Goal: Use online tool/utility: Utilize a website feature to perform a specific function

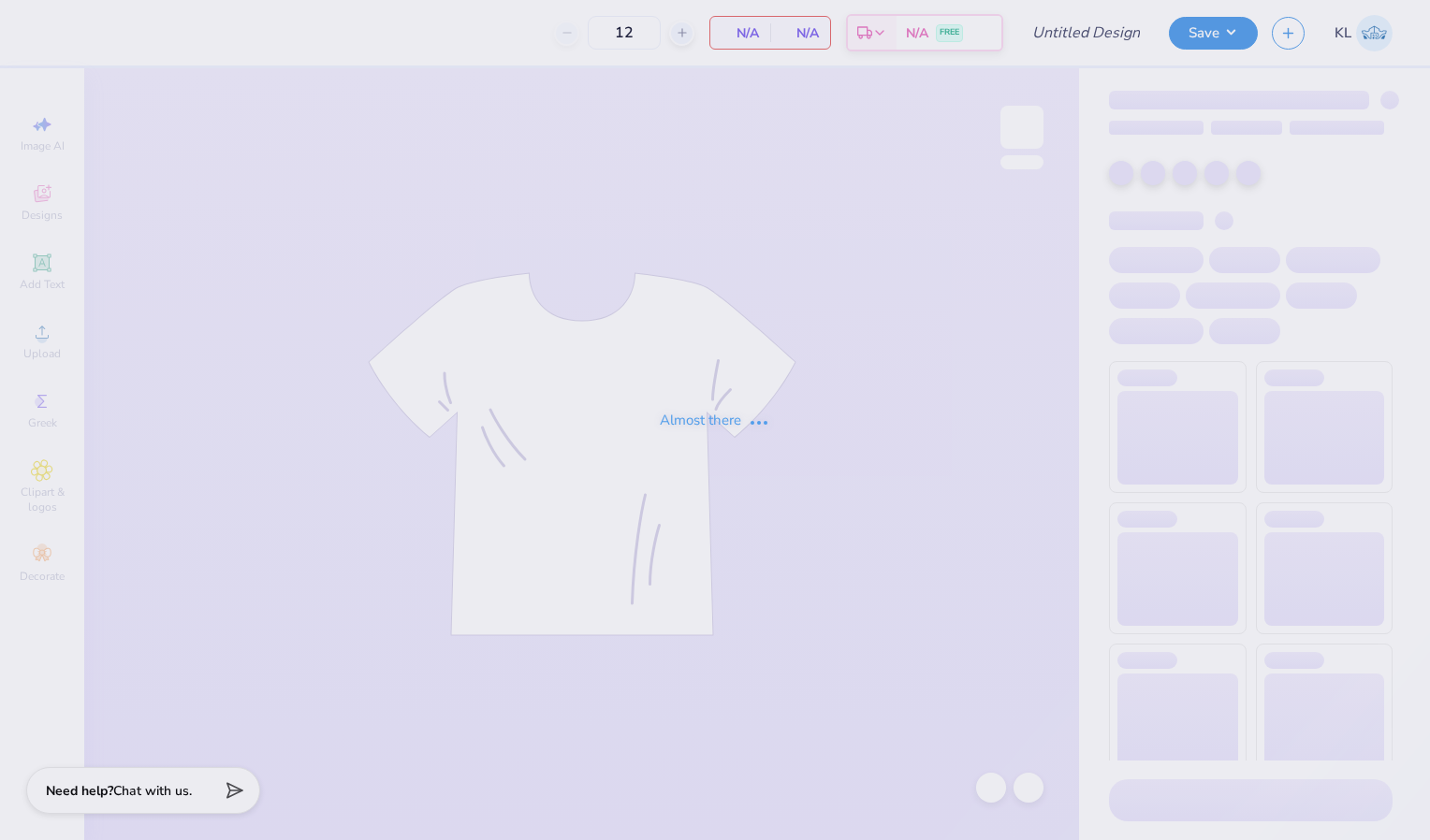
type input "KKG New Mem Merch"
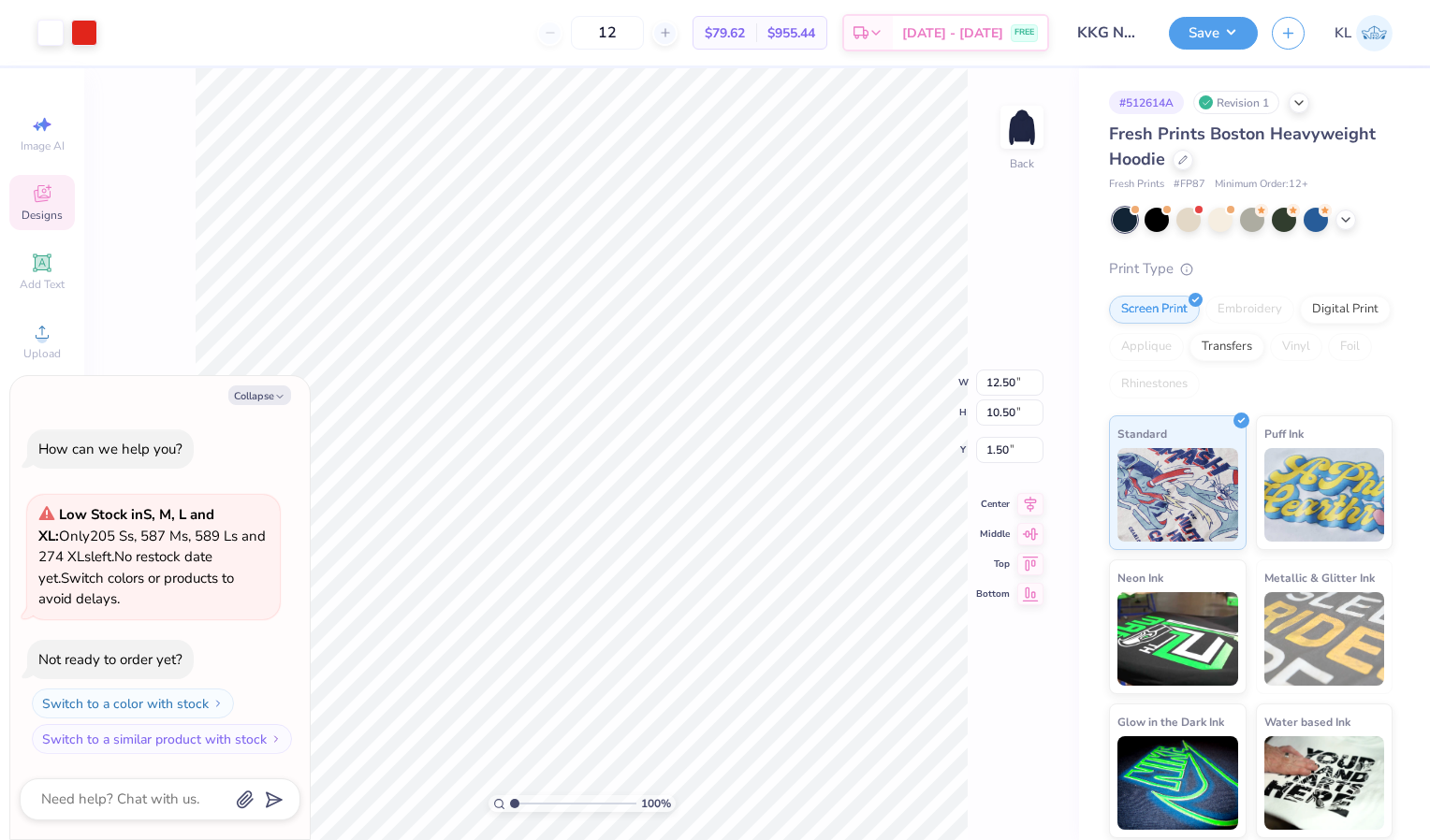
type textarea "x"
type input "13.27"
type input "11.15"
type textarea "x"
type input "1.85"
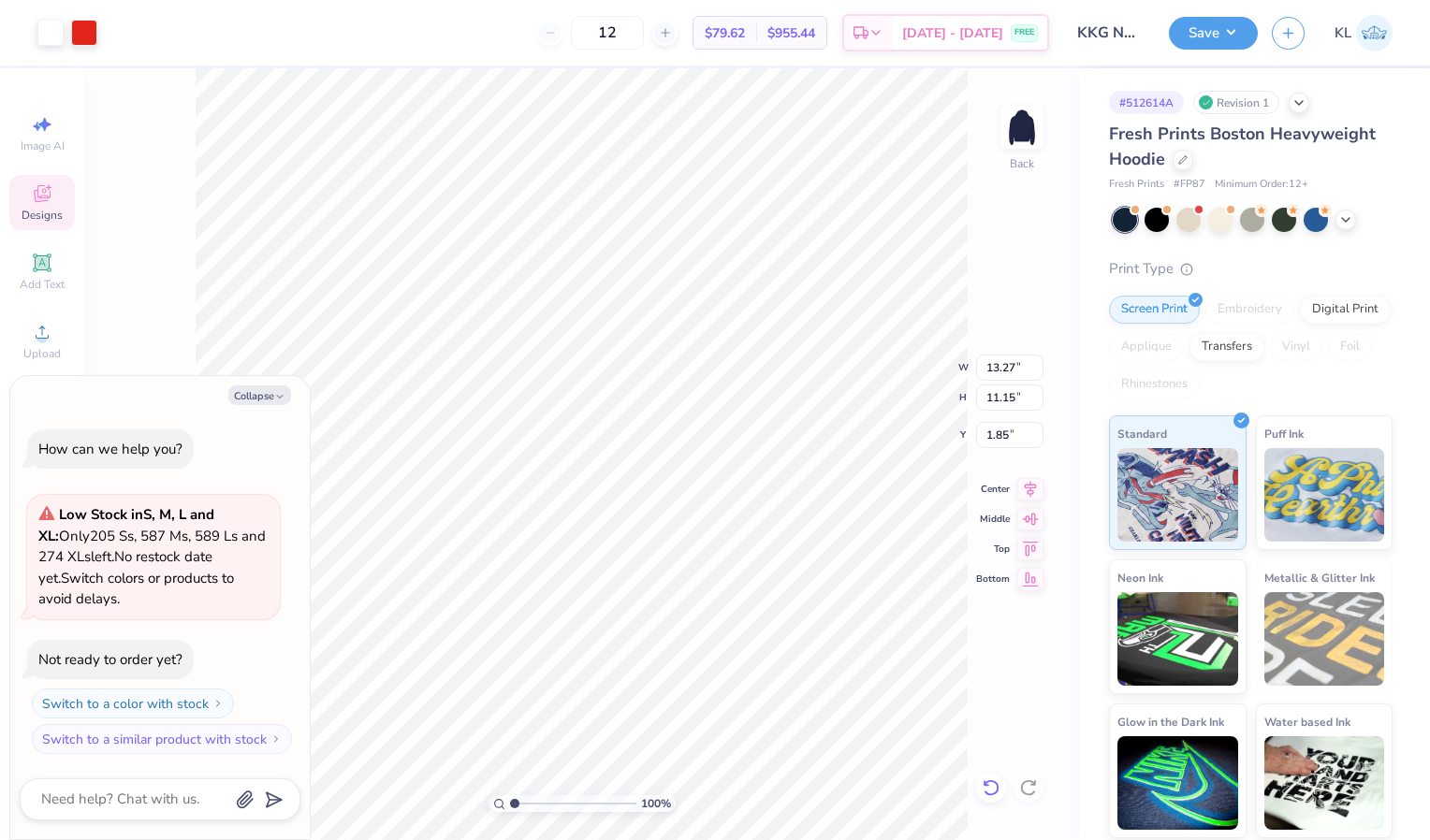
click at [990, 778] on div at bounding box center [991, 787] width 30 height 30
type textarea "x"
type input "1.50"
click at [990, 778] on div at bounding box center [991, 787] width 30 height 30
type textarea "x"
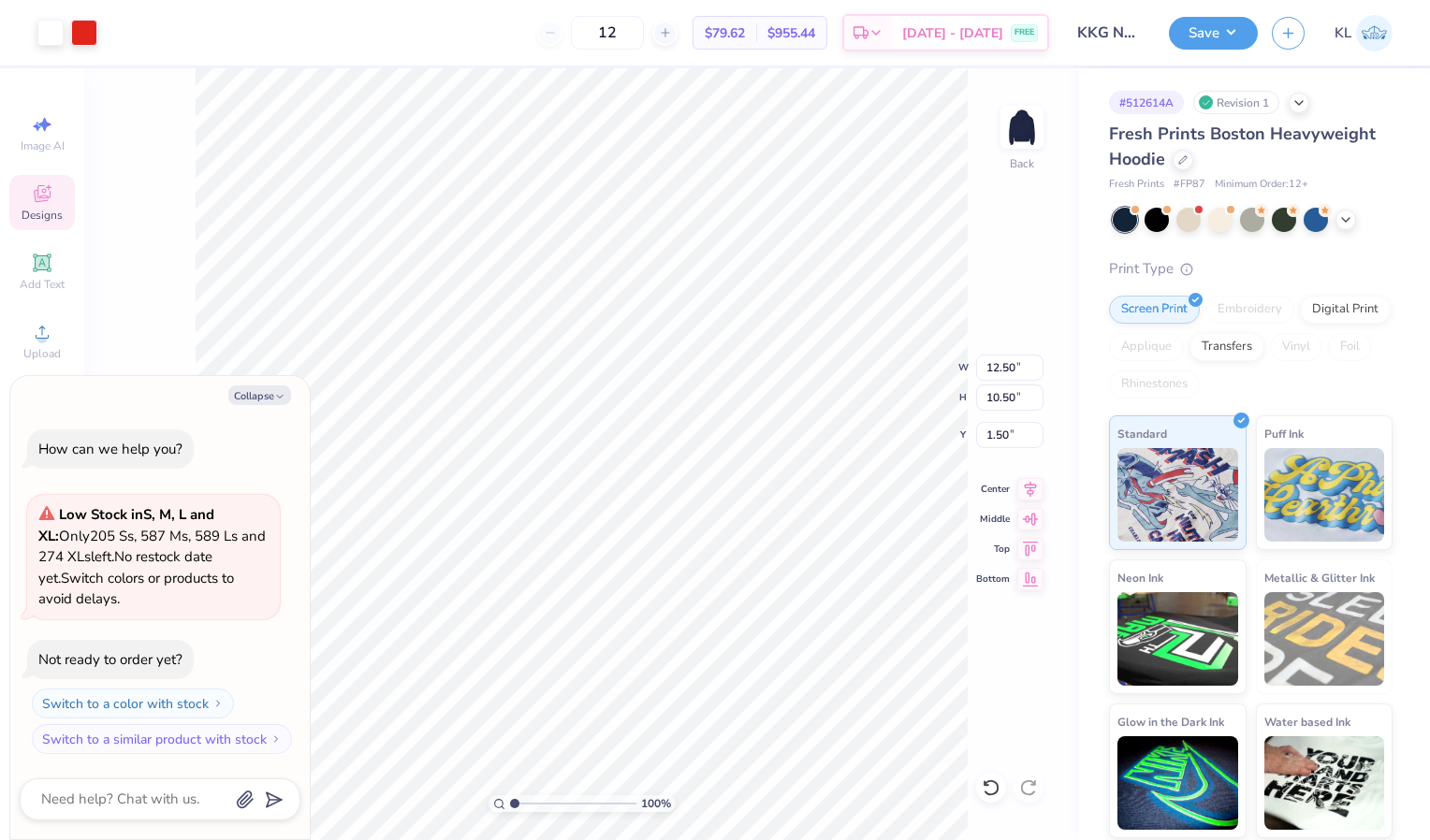
type input "14.46"
type input "12.15"
type input "0.60"
click at [987, 785] on icon at bounding box center [987, 783] width 4 height 4
type textarea "x"
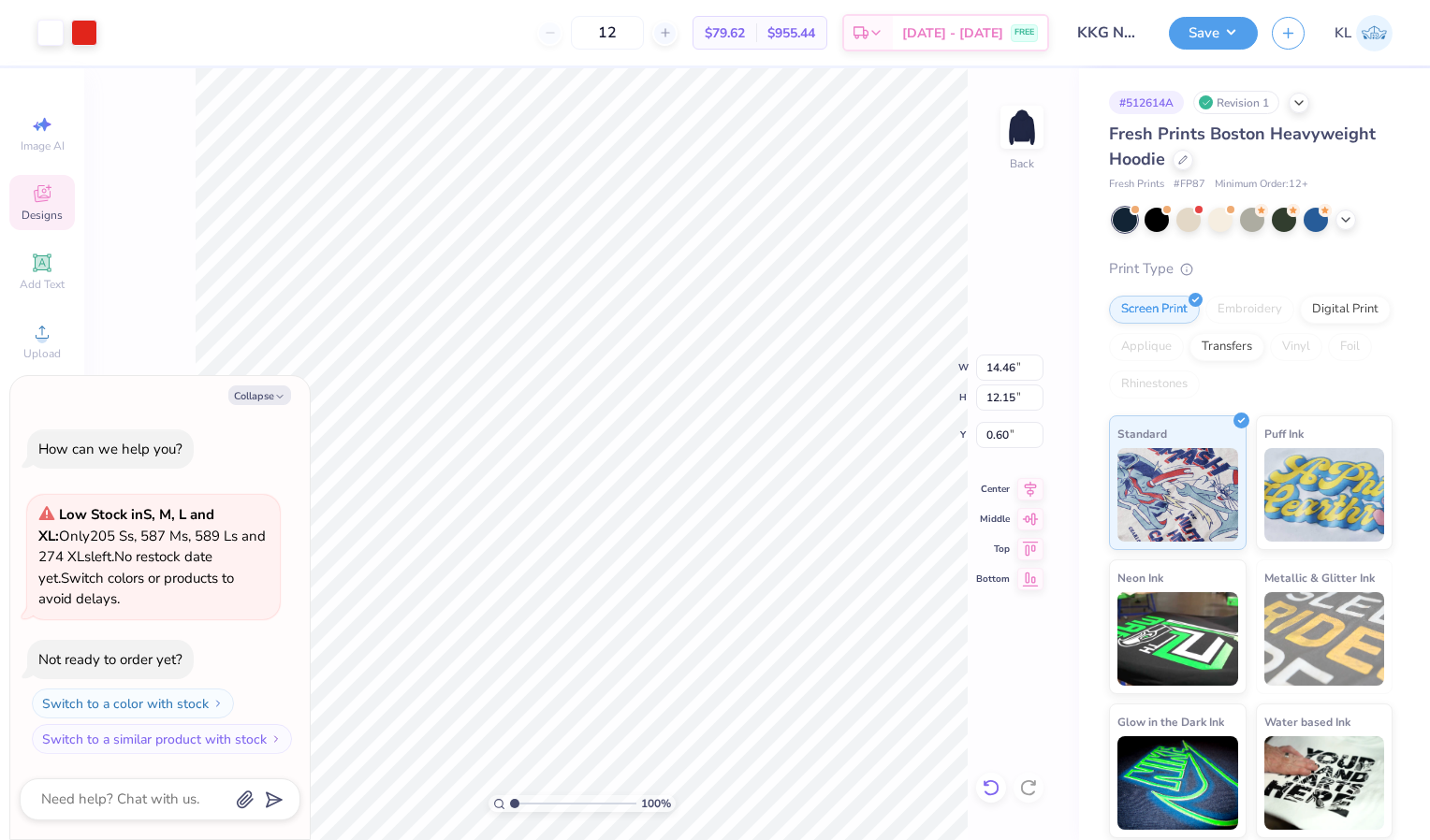
type input "12.50"
type input "10.50"
click at [989, 785] on icon at bounding box center [987, 783] width 4 height 4
type textarea "x"
type input "0.70"
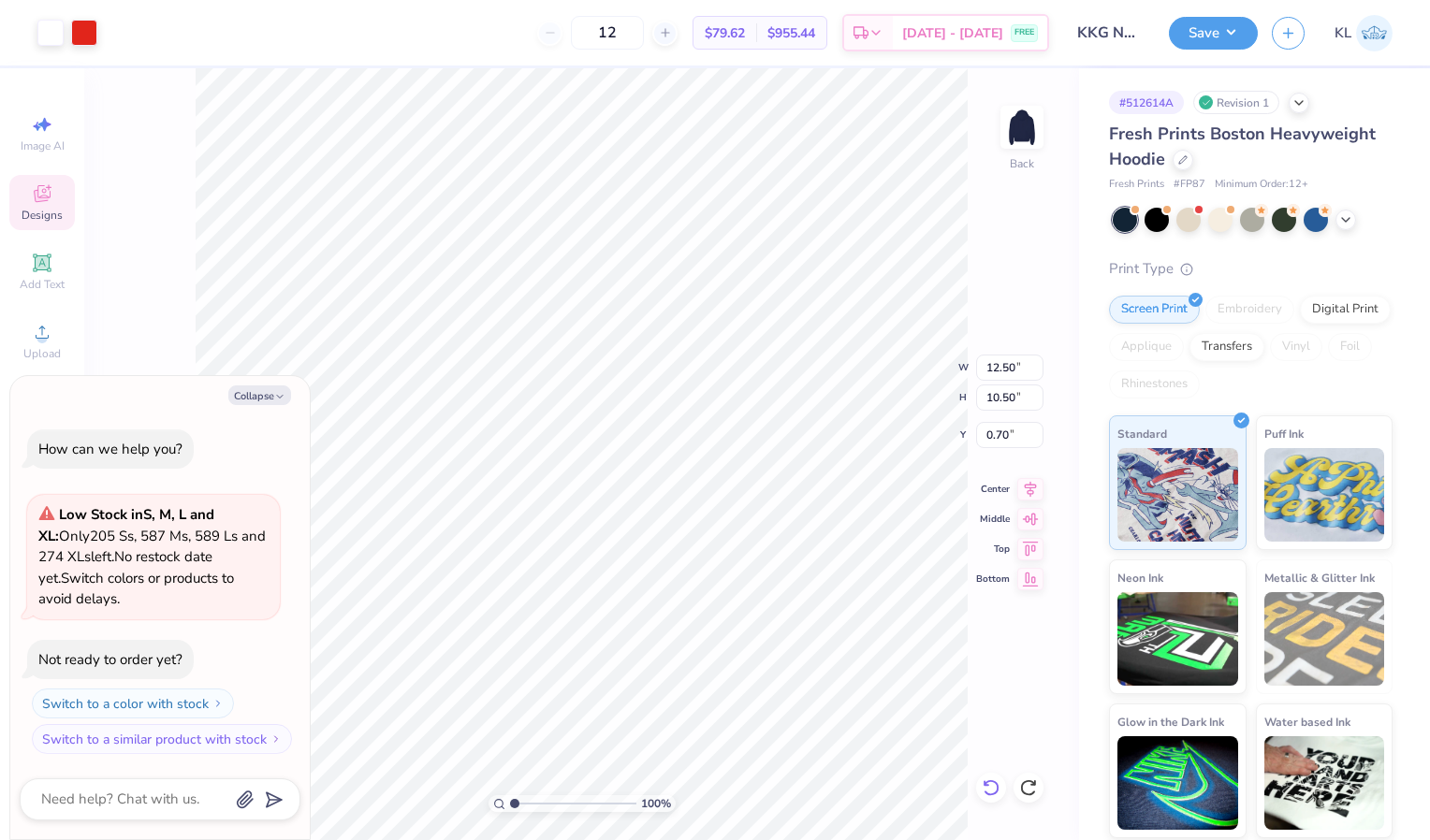
click at [984, 790] on icon at bounding box center [992, 788] width 19 height 19
type textarea "x"
type input "0.80"
click at [989, 792] on icon at bounding box center [992, 788] width 19 height 19
type textarea "x"
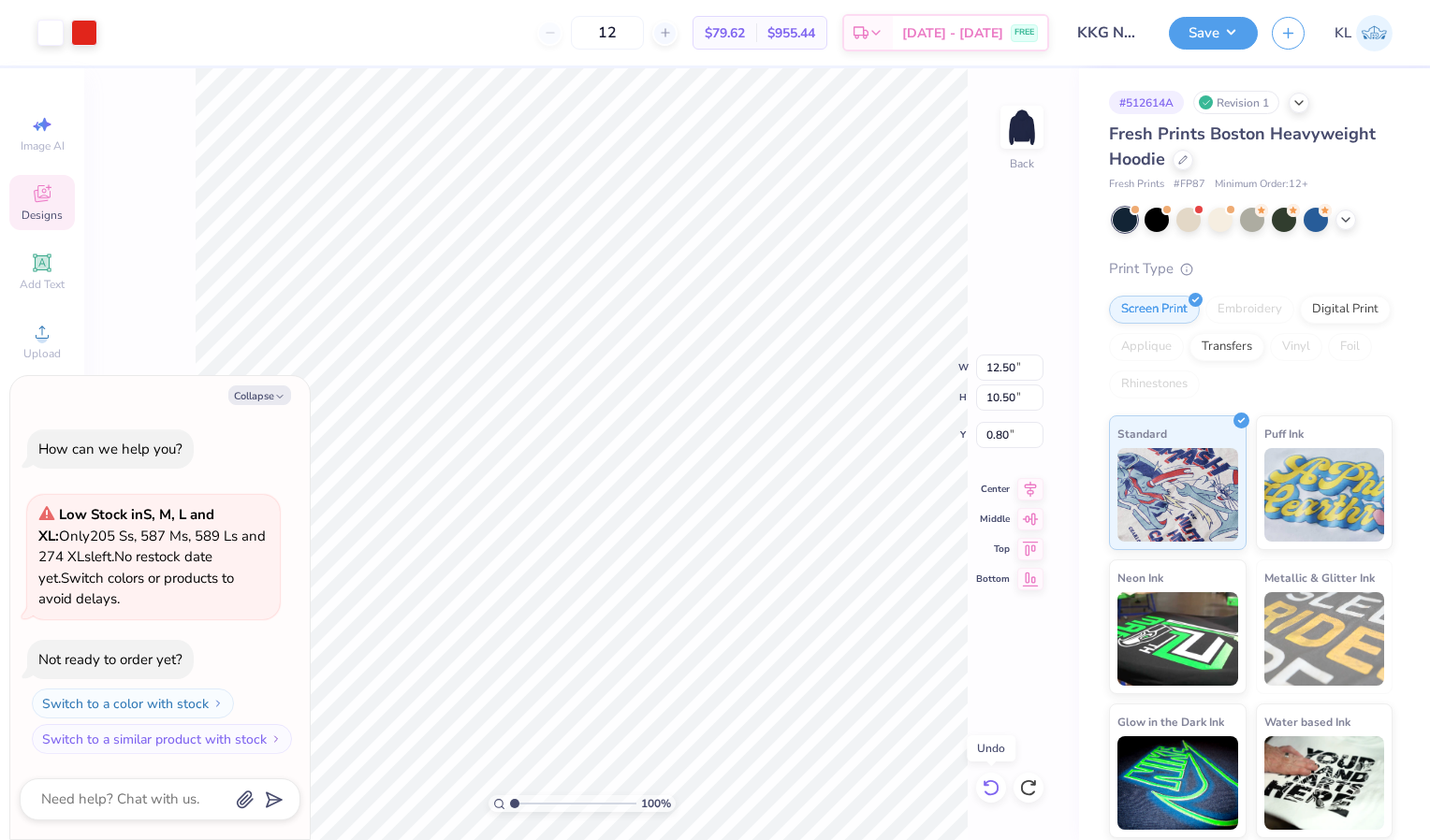
type input "0.90"
click at [989, 792] on icon at bounding box center [992, 788] width 19 height 19
type textarea "x"
type input "1.00"
click at [989, 792] on icon at bounding box center [992, 788] width 19 height 19
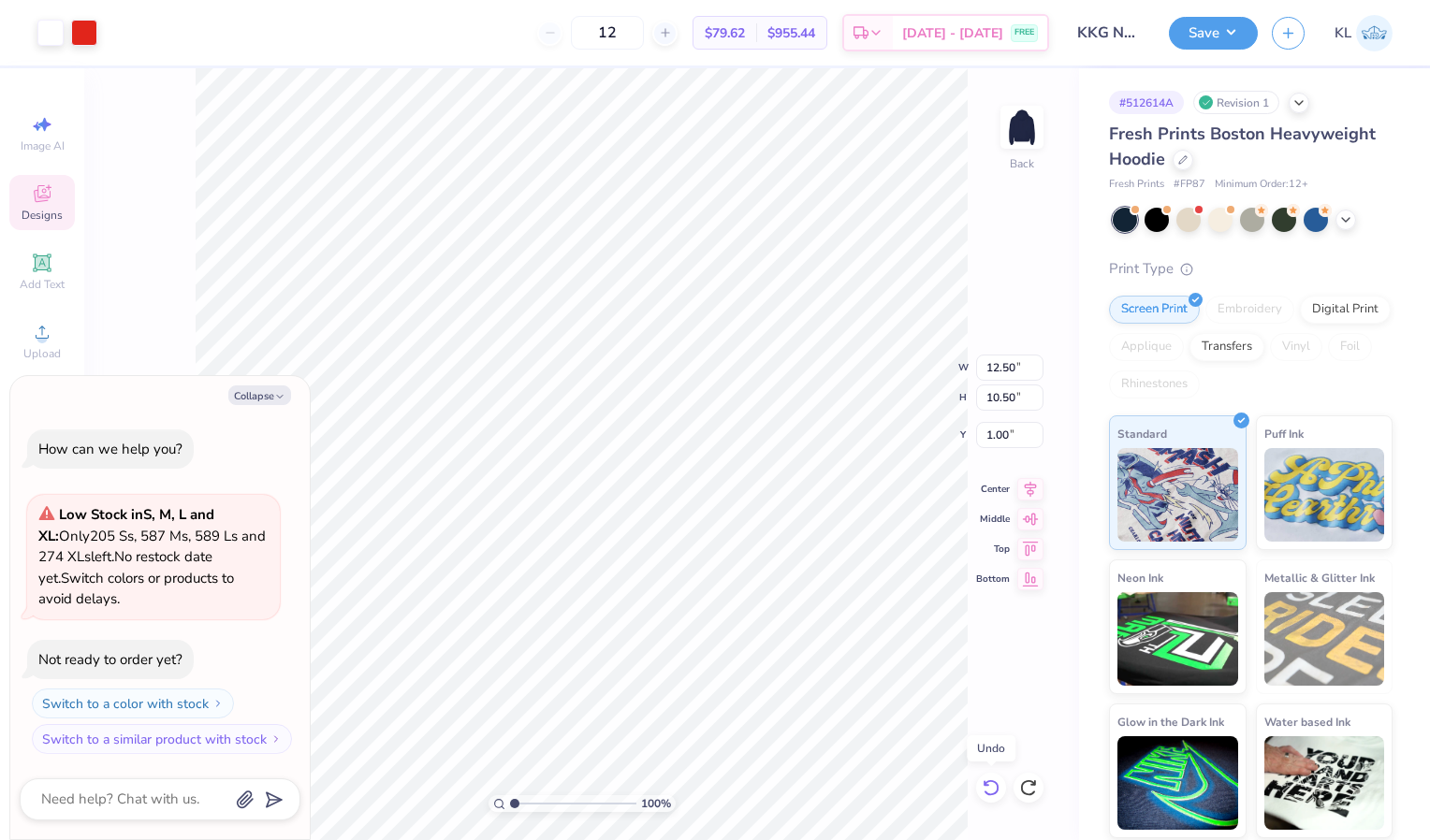
type textarea "x"
type input "1.10"
click at [990, 793] on icon at bounding box center [992, 788] width 19 height 19
type textarea "x"
type input "1.20"
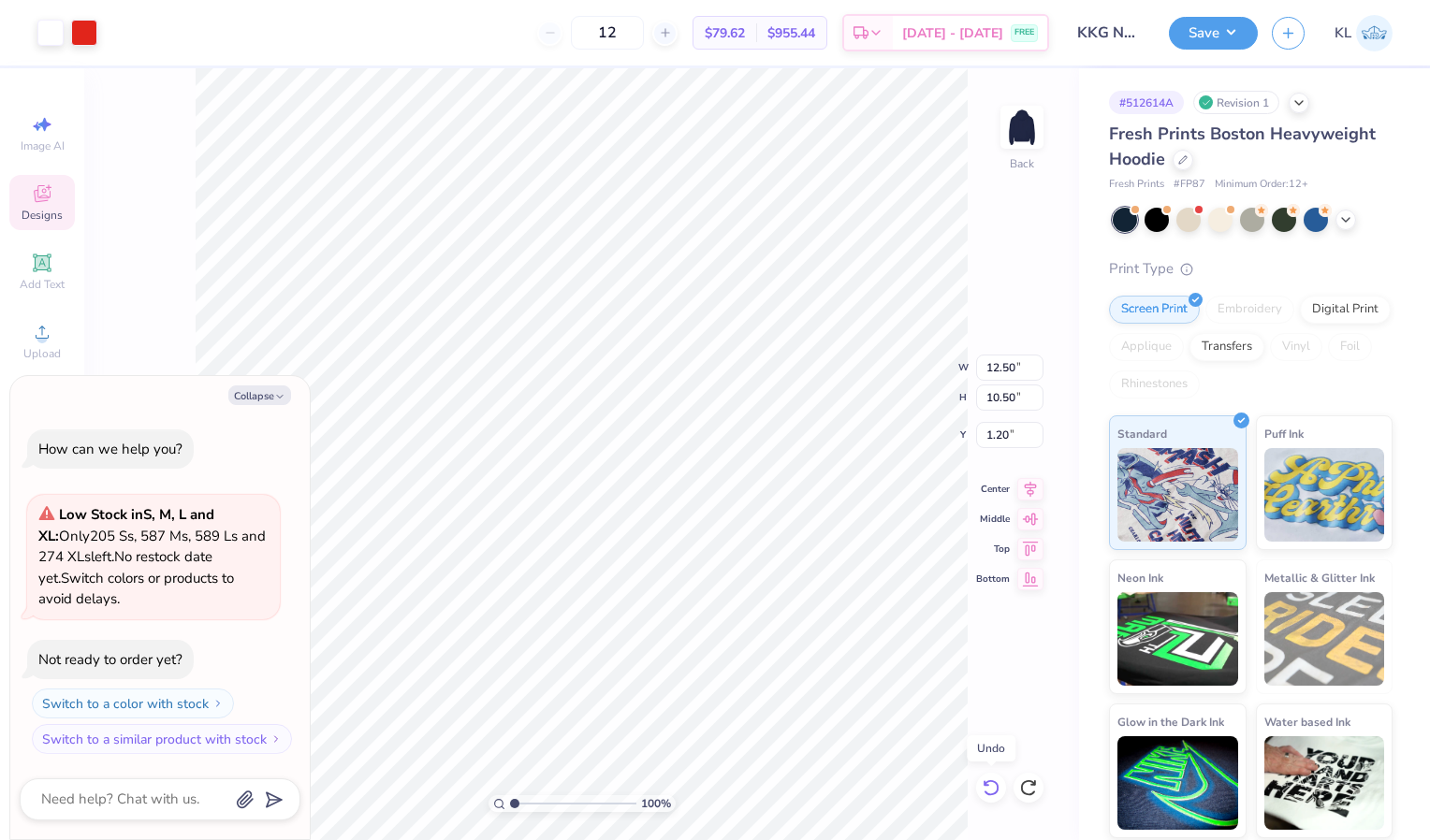
click at [990, 793] on icon at bounding box center [992, 788] width 19 height 19
type textarea "x"
type input "1.30"
click at [990, 793] on icon at bounding box center [992, 788] width 19 height 19
type textarea "x"
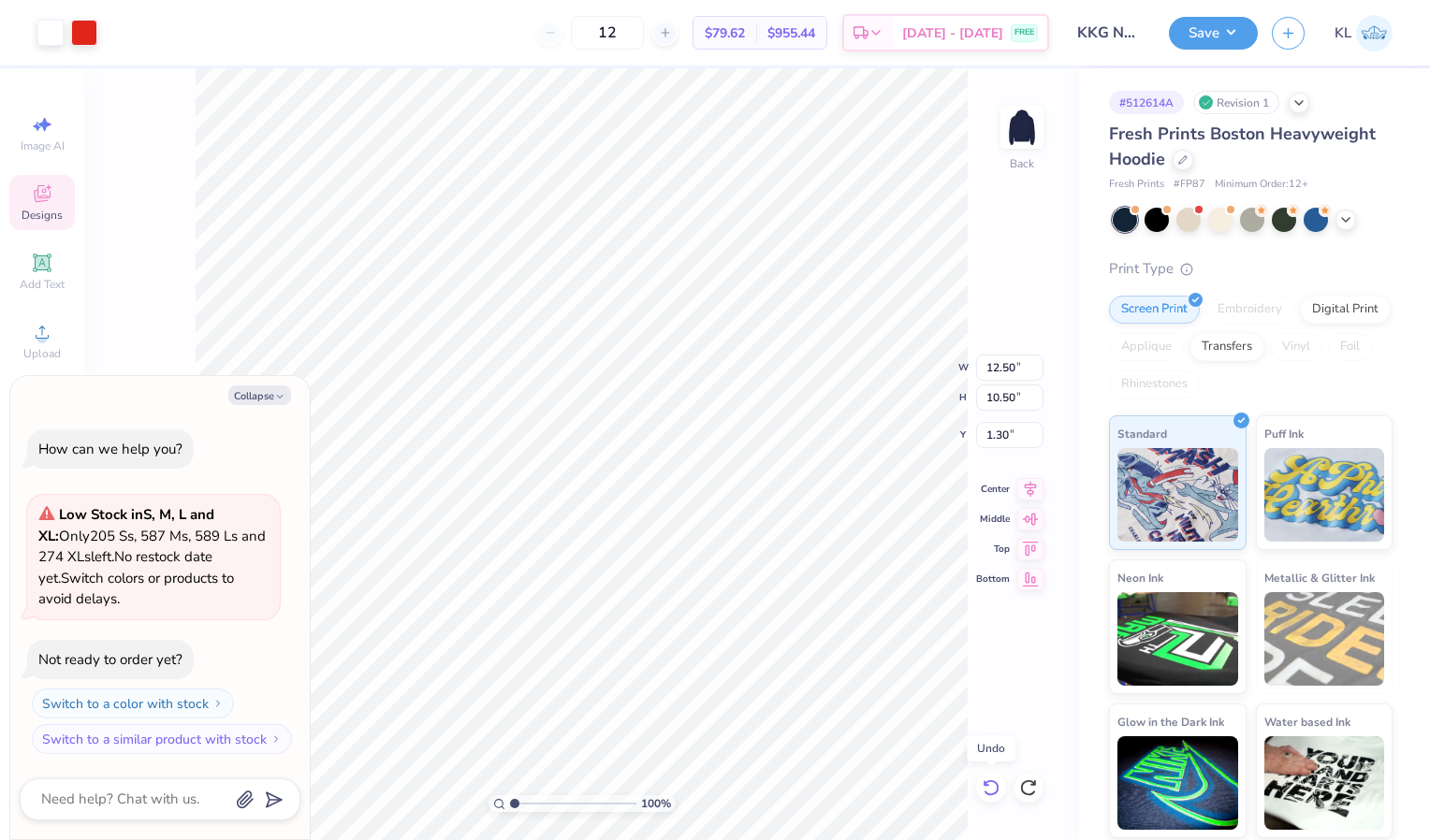
type input "1.40"
click at [990, 793] on icon at bounding box center [992, 788] width 19 height 19
type textarea "x"
type input "0.53"
type input "6.12"
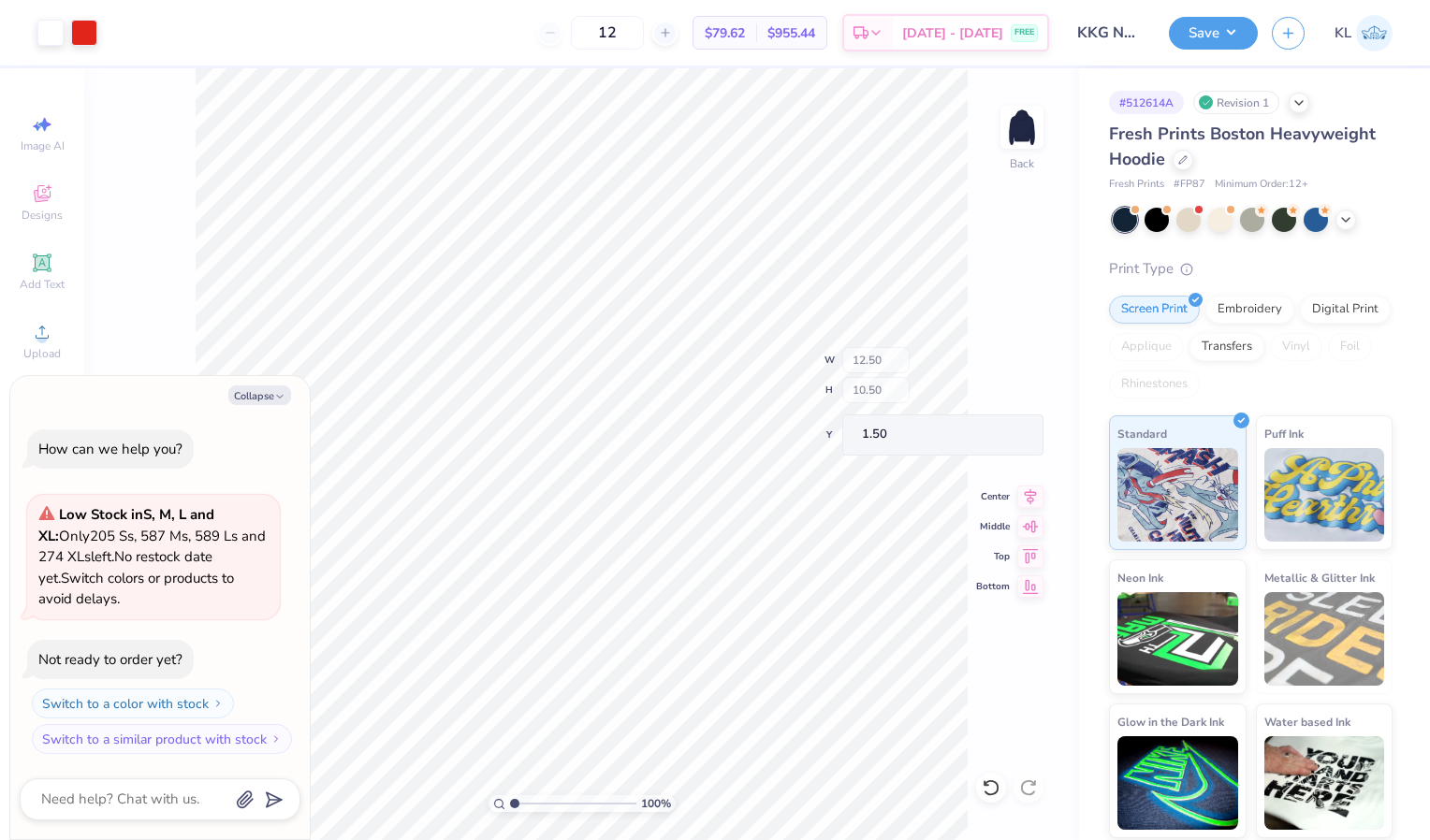
type input "5.87"
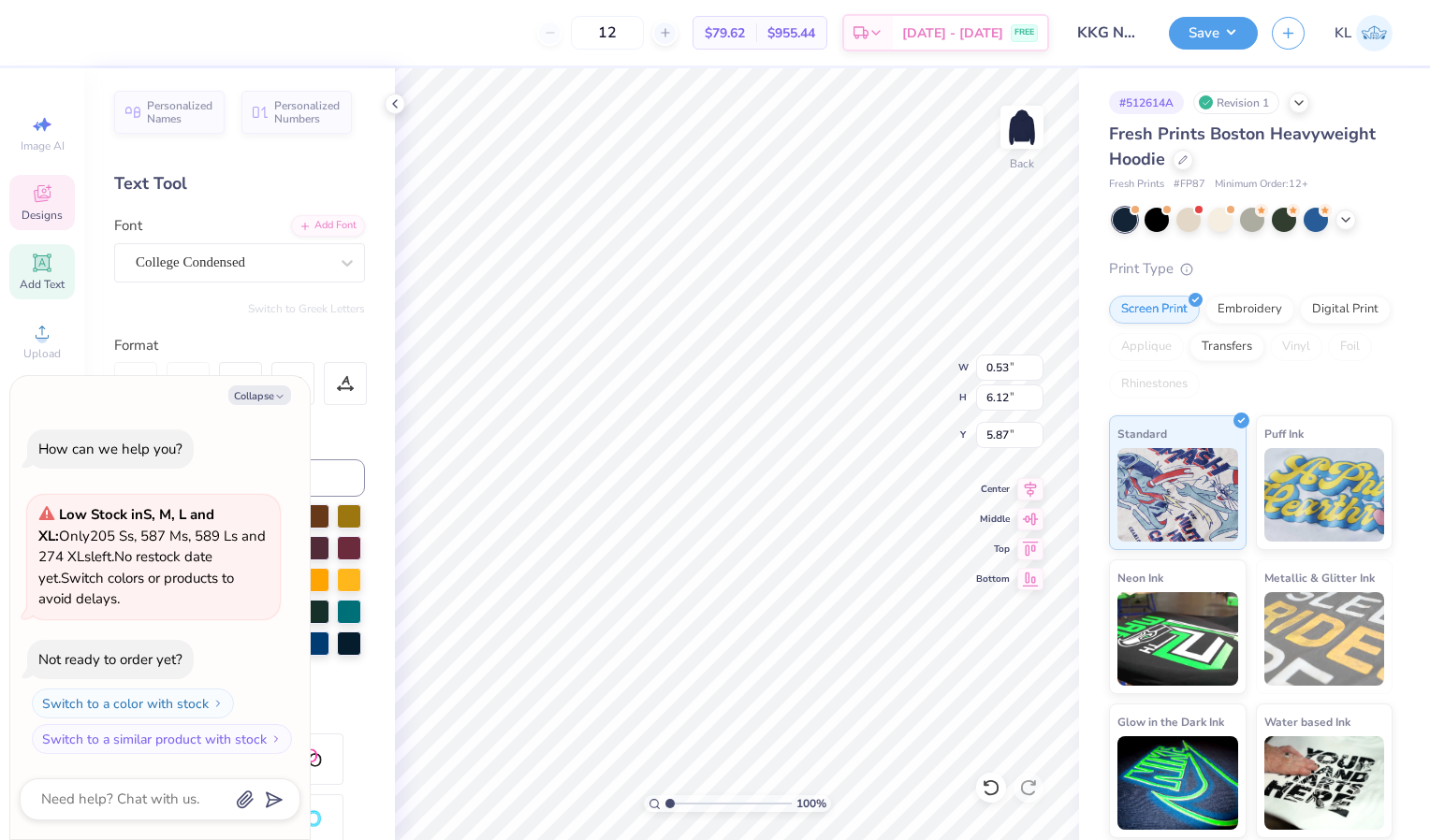
scroll to position [15, 2]
type textarea "x"
type input "1.32"
type textarea "x"
type input "13.49"
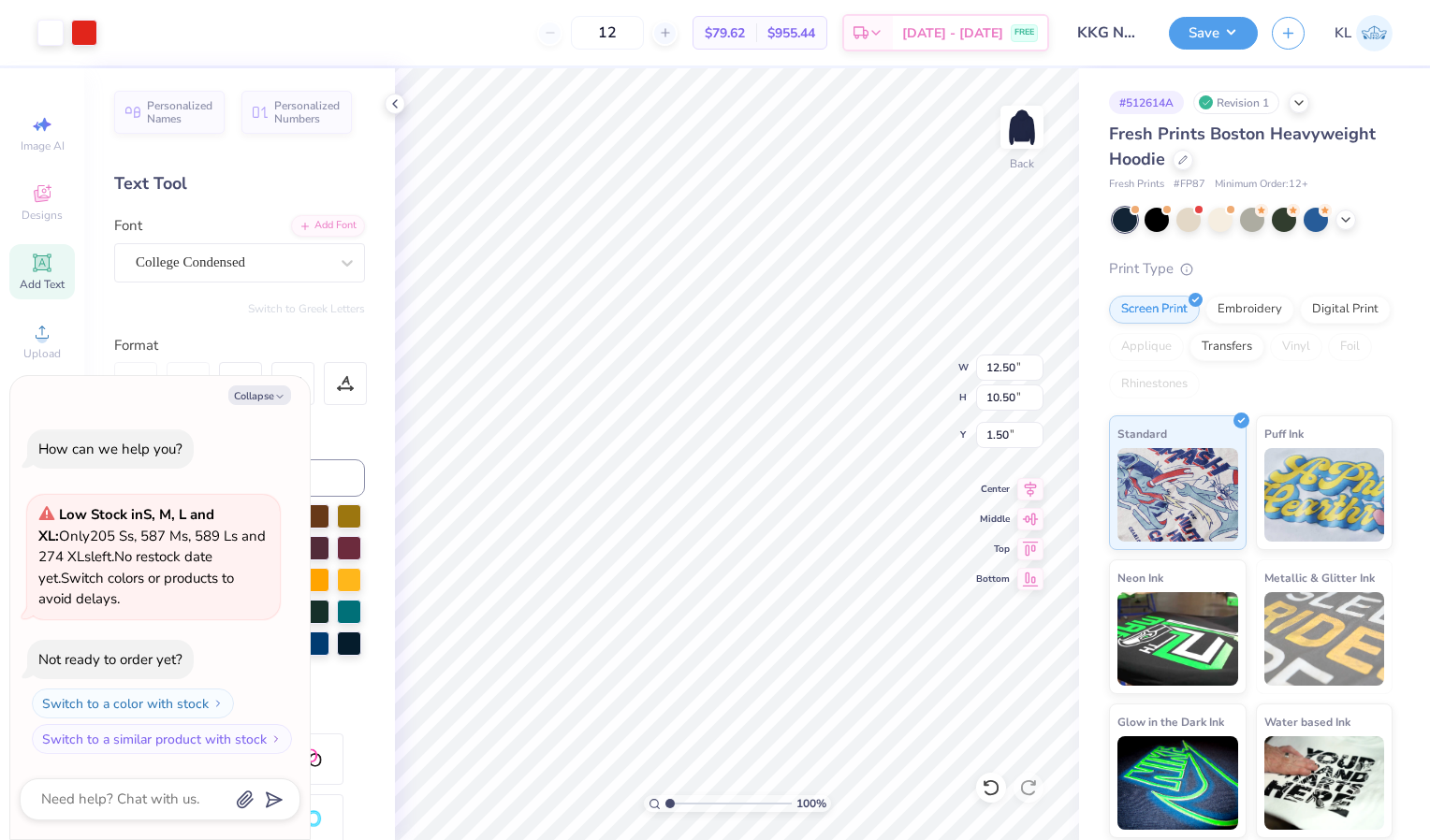
type input "11.33"
type textarea "x"
type input "1.67"
type textarea "x"
type input "14.51"
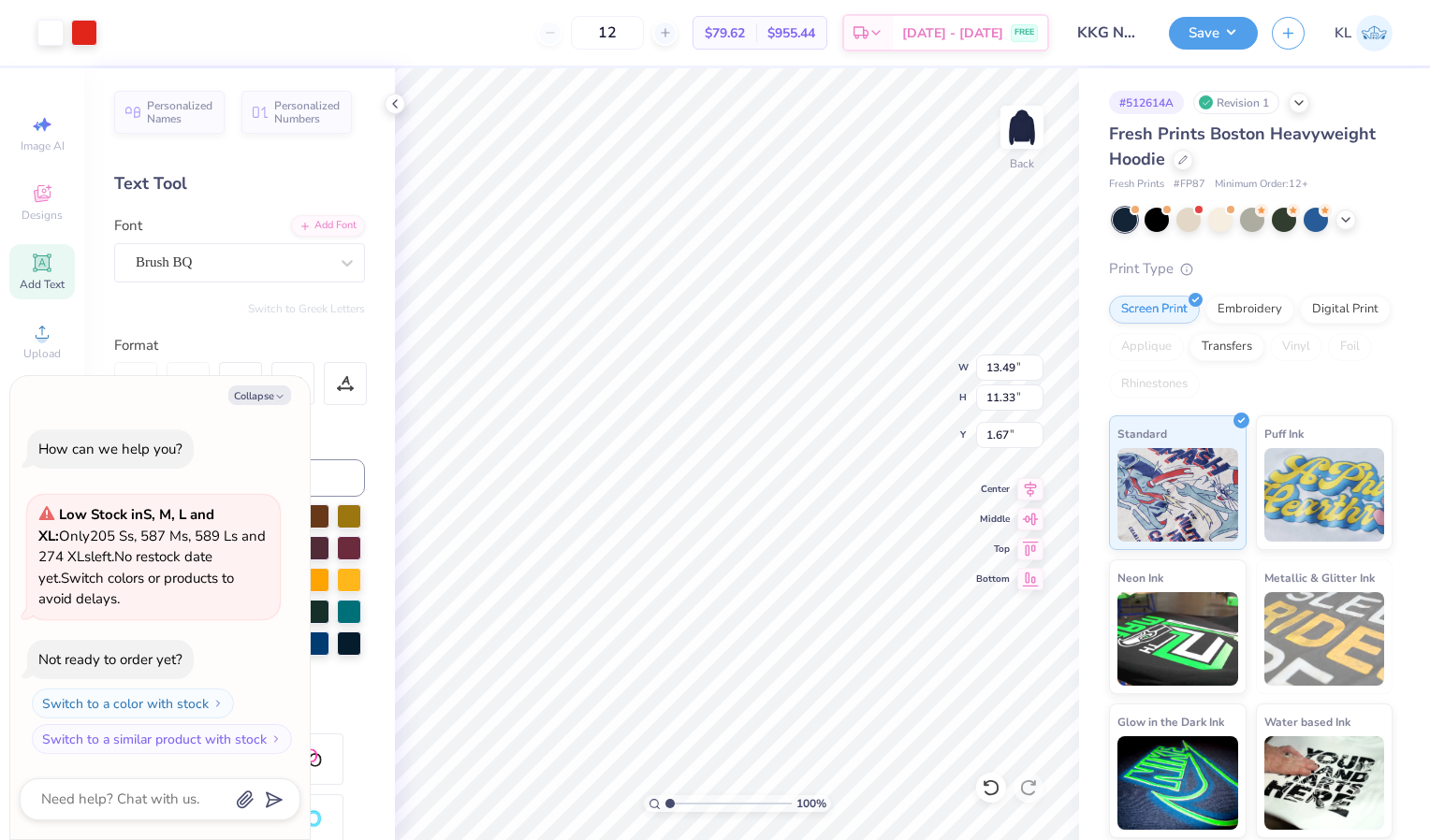
type input "12.19"
type input "0.67"
type textarea "x"
type input "0.81"
type textarea "x"
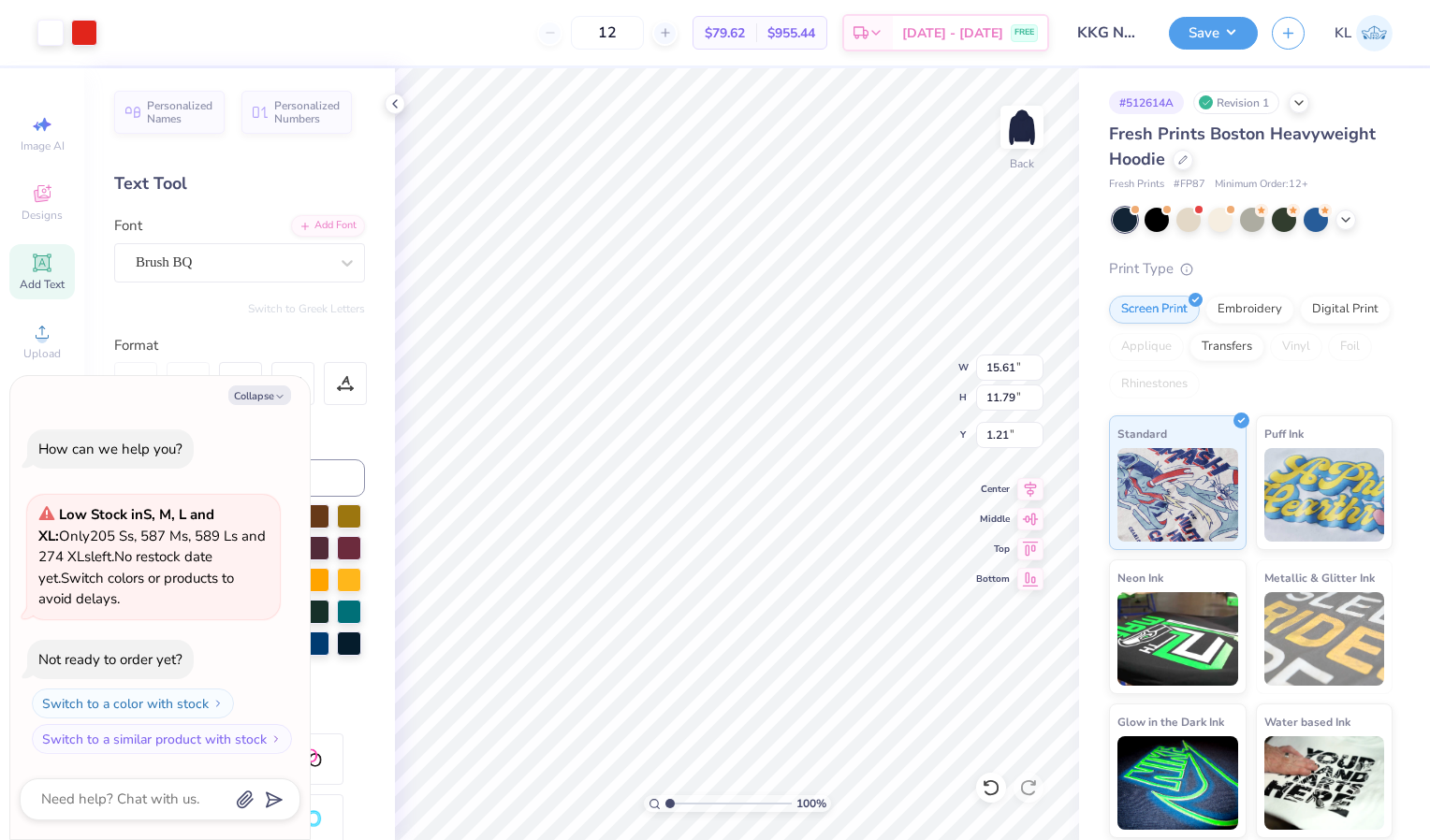
type input "14.97"
type input "11.31"
type textarea "x"
